Goal: Find specific page/section: Find specific page/section

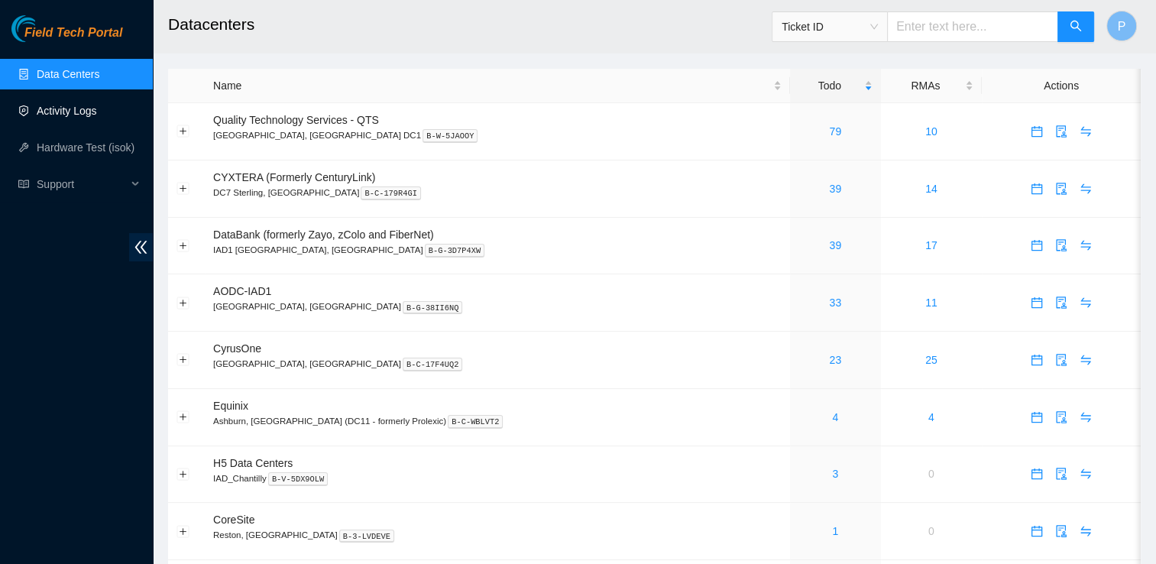
click at [97, 107] on link "Activity Logs" at bounding box center [67, 111] width 60 height 12
